Goal: Use online tool/utility: Utilize a website feature to perform a specific function

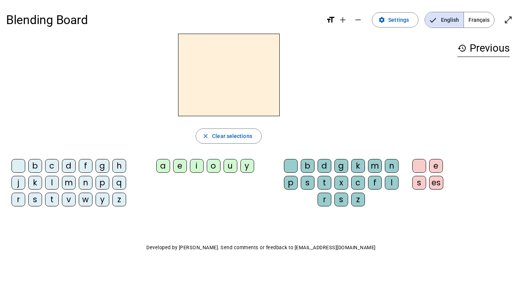
click at [483, 23] on span "Français" at bounding box center [479, 19] width 30 height 15
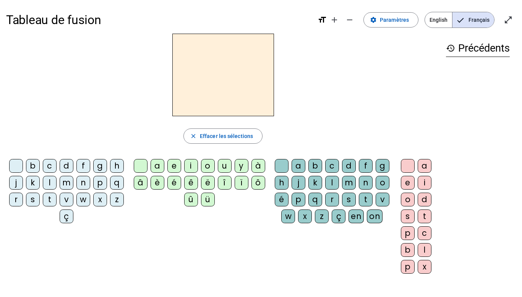
click at [192, 168] on div "i" at bounding box center [191, 166] width 14 height 14
click at [339, 184] on div "l" at bounding box center [332, 183] width 14 height 14
click at [73, 184] on div "m" at bounding box center [67, 183] width 14 height 14
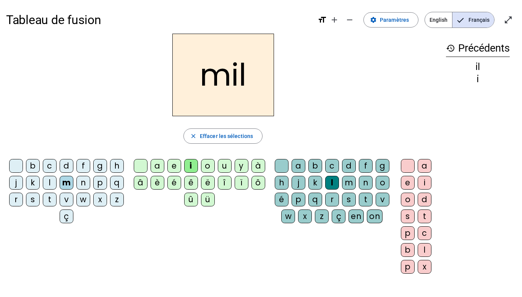
click at [158, 167] on div "a" at bounding box center [158, 166] width 14 height 14
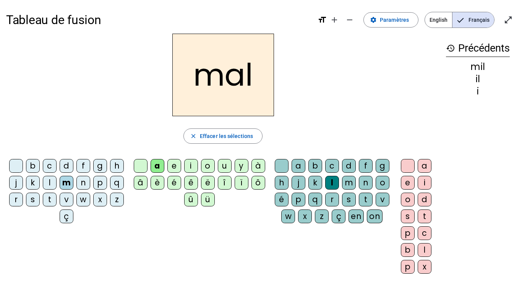
click at [339, 182] on div "l" at bounding box center [332, 183] width 14 height 14
click at [339, 180] on div "l" at bounding box center [332, 183] width 14 height 14
click at [285, 162] on div at bounding box center [282, 166] width 14 height 14
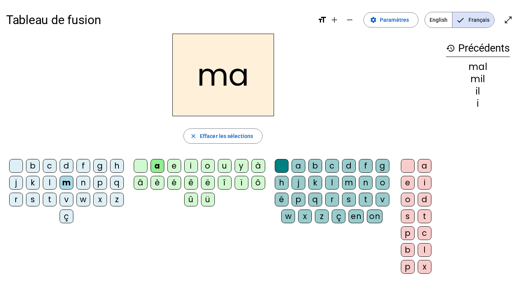
click at [57, 184] on div "l" at bounding box center [50, 183] width 14 height 14
click at [224, 167] on div "u" at bounding box center [225, 166] width 14 height 14
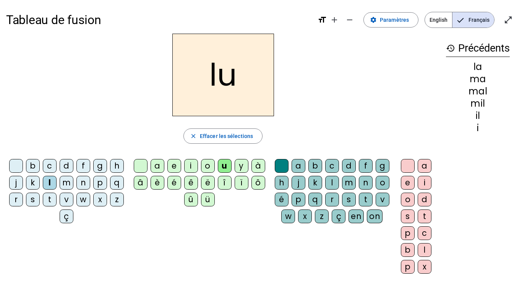
click at [73, 168] on div "d" at bounding box center [67, 166] width 14 height 14
click at [57, 196] on div "t" at bounding box center [50, 200] width 14 height 14
click at [171, 168] on div "e" at bounding box center [175, 166] width 14 height 14
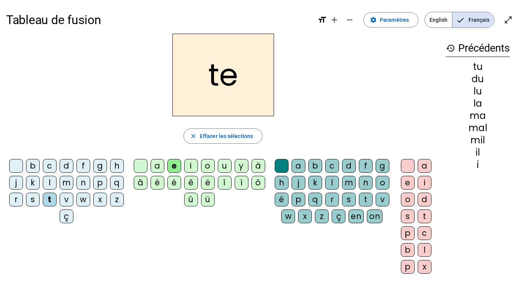
click at [73, 171] on div "d" at bounding box center [67, 166] width 14 height 14
click at [23, 185] on div "j" at bounding box center [16, 183] width 14 height 14
